Goal: Task Accomplishment & Management: Use online tool/utility

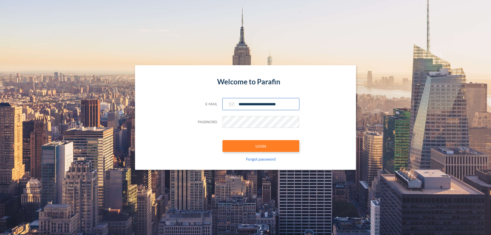
type input "**********"
click at [261, 146] on button "LOGIN" at bounding box center [261, 146] width 77 height 12
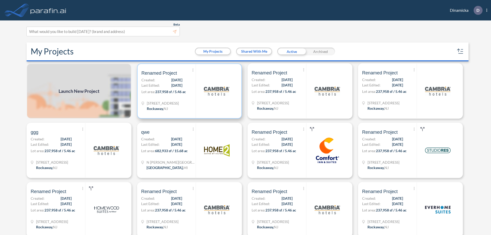
scroll to position [1, 0]
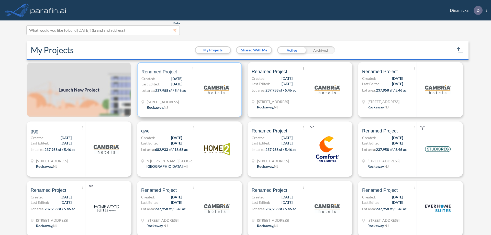
click at [189, 90] on p "Lot area: 237,958 sf / 5.46 ac" at bounding box center [168, 91] width 54 height 7
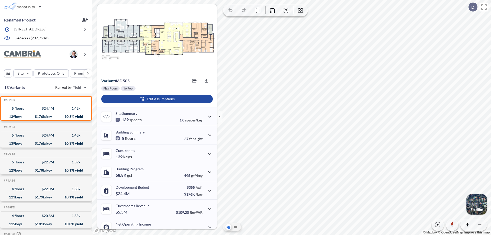
scroll to position [26, 0]
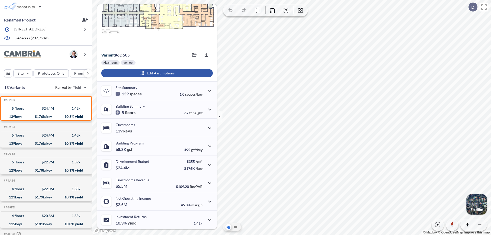
click at [156, 73] on div "button" at bounding box center [157, 73] width 112 height 8
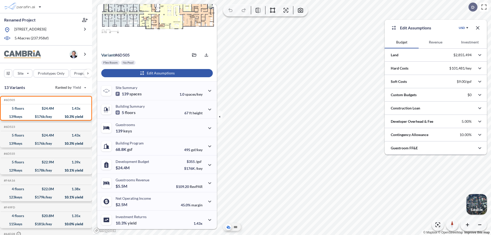
click at [470, 42] on button "Investment" at bounding box center [470, 42] width 34 height 12
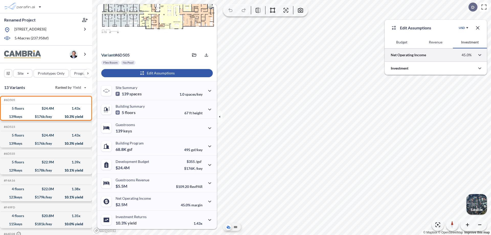
click at [436, 55] on div at bounding box center [436, 54] width 102 height 13
